Goal: Task Accomplishment & Management: Manage account settings

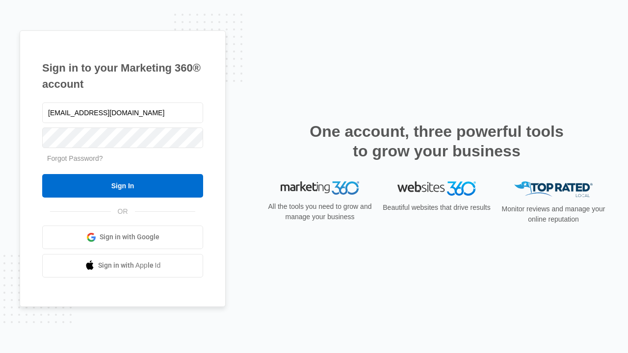
type input "dankie614@gmail.com"
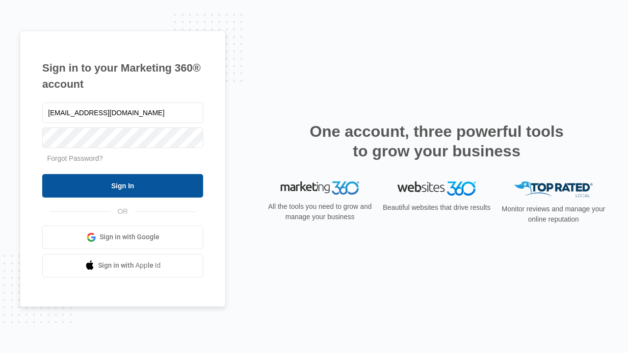
click at [123, 185] on input "Sign In" at bounding box center [122, 186] width 161 height 24
